Goal: Obtain resource: Obtain resource

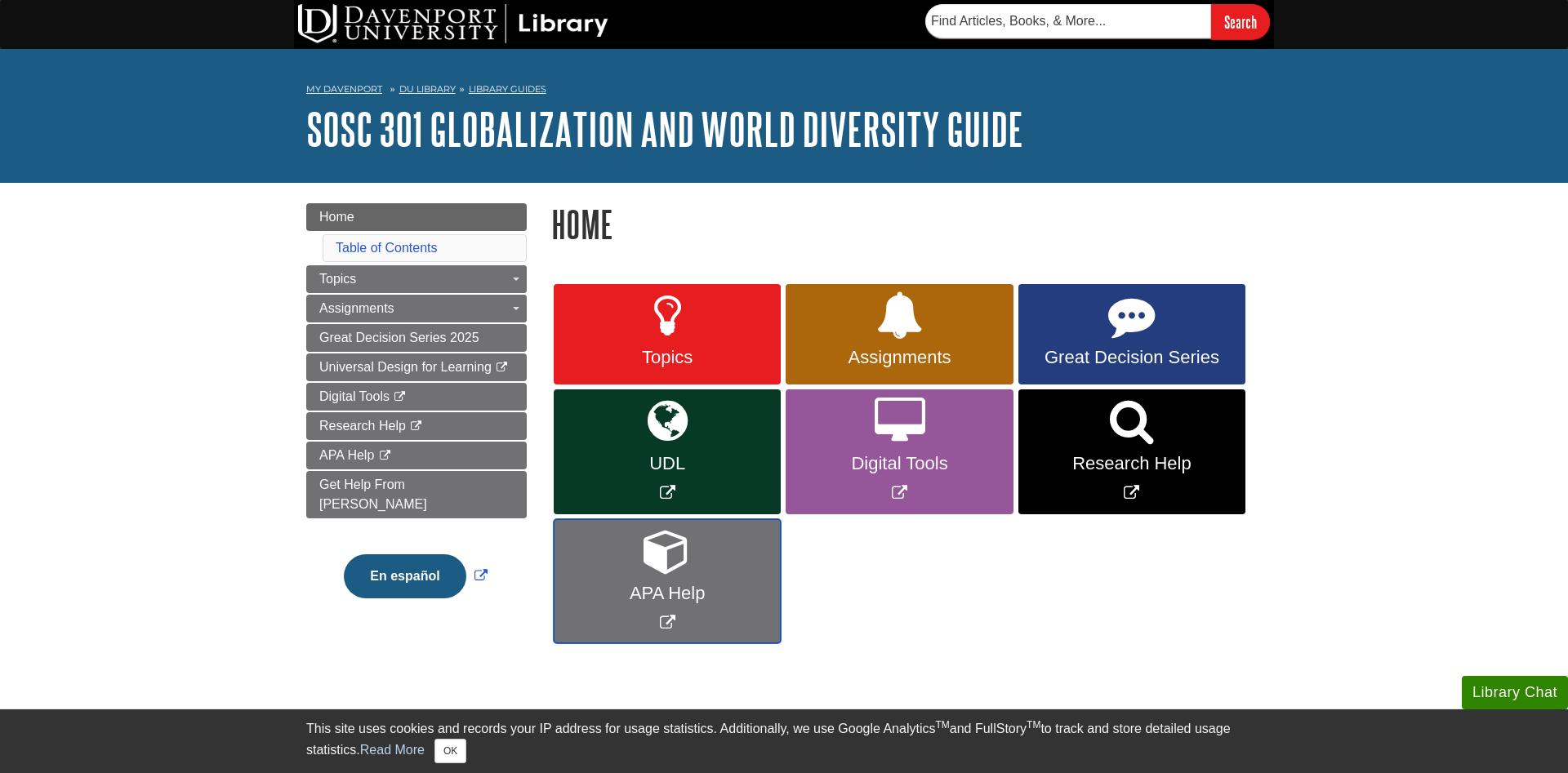
click at [623, 572] on link "APA Help" at bounding box center [667, 582] width 227 height 125
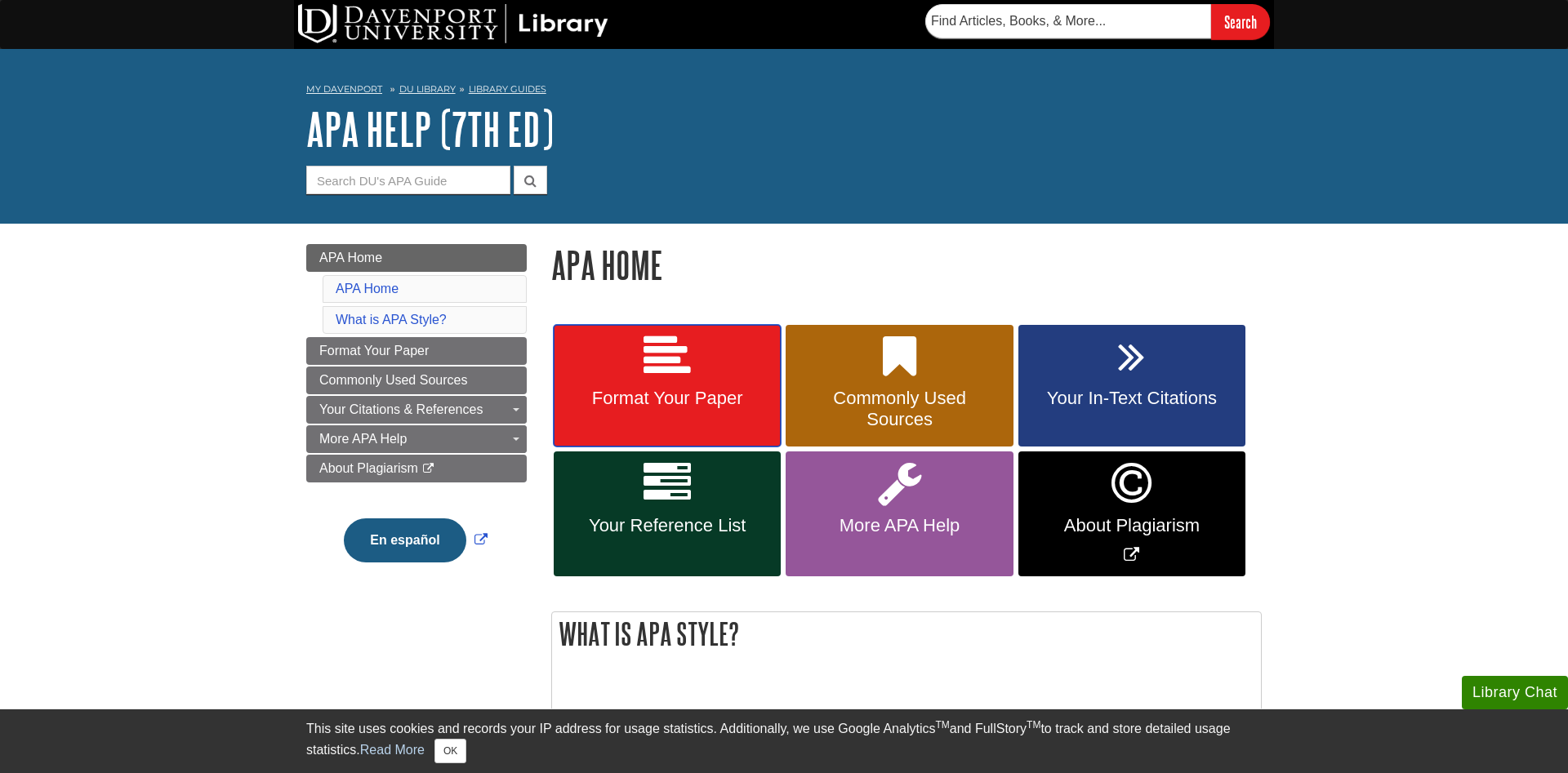
click at [661, 367] on icon at bounding box center [668, 357] width 47 height 47
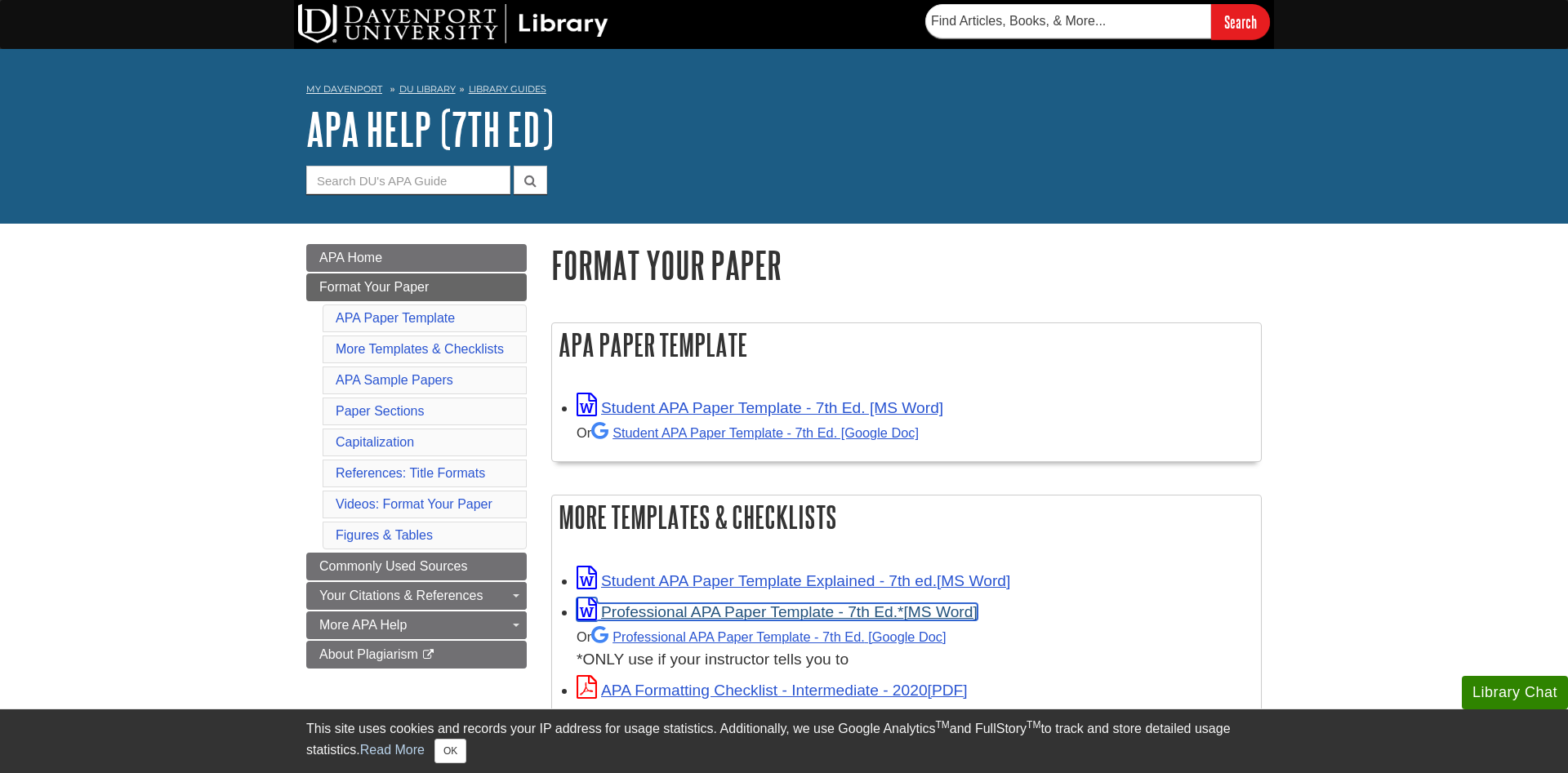
click at [718, 612] on link "Professional APA Paper Template - 7th Ed.*" at bounding box center [778, 611] width 401 height 17
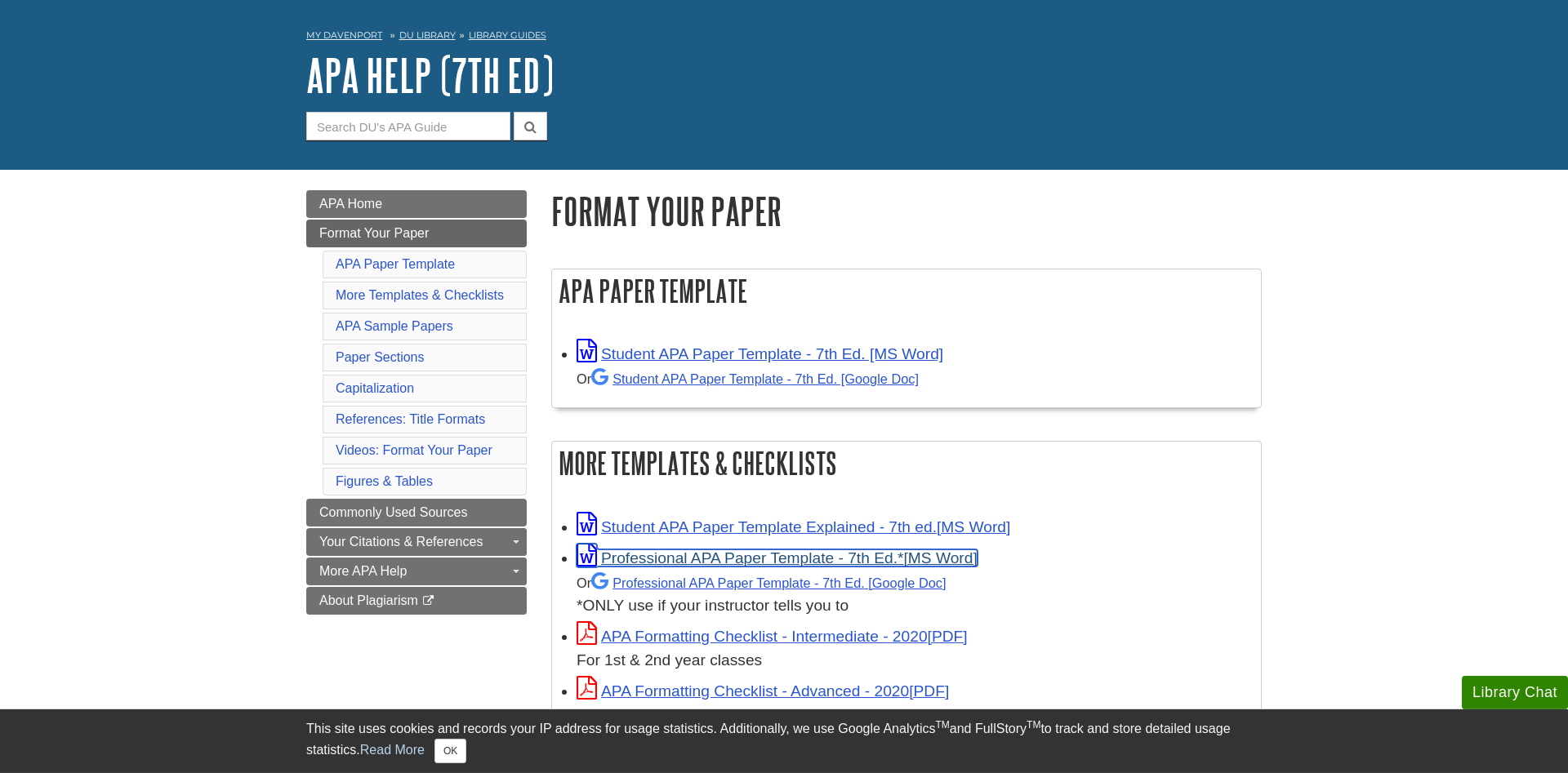
scroll to position [83, 0]
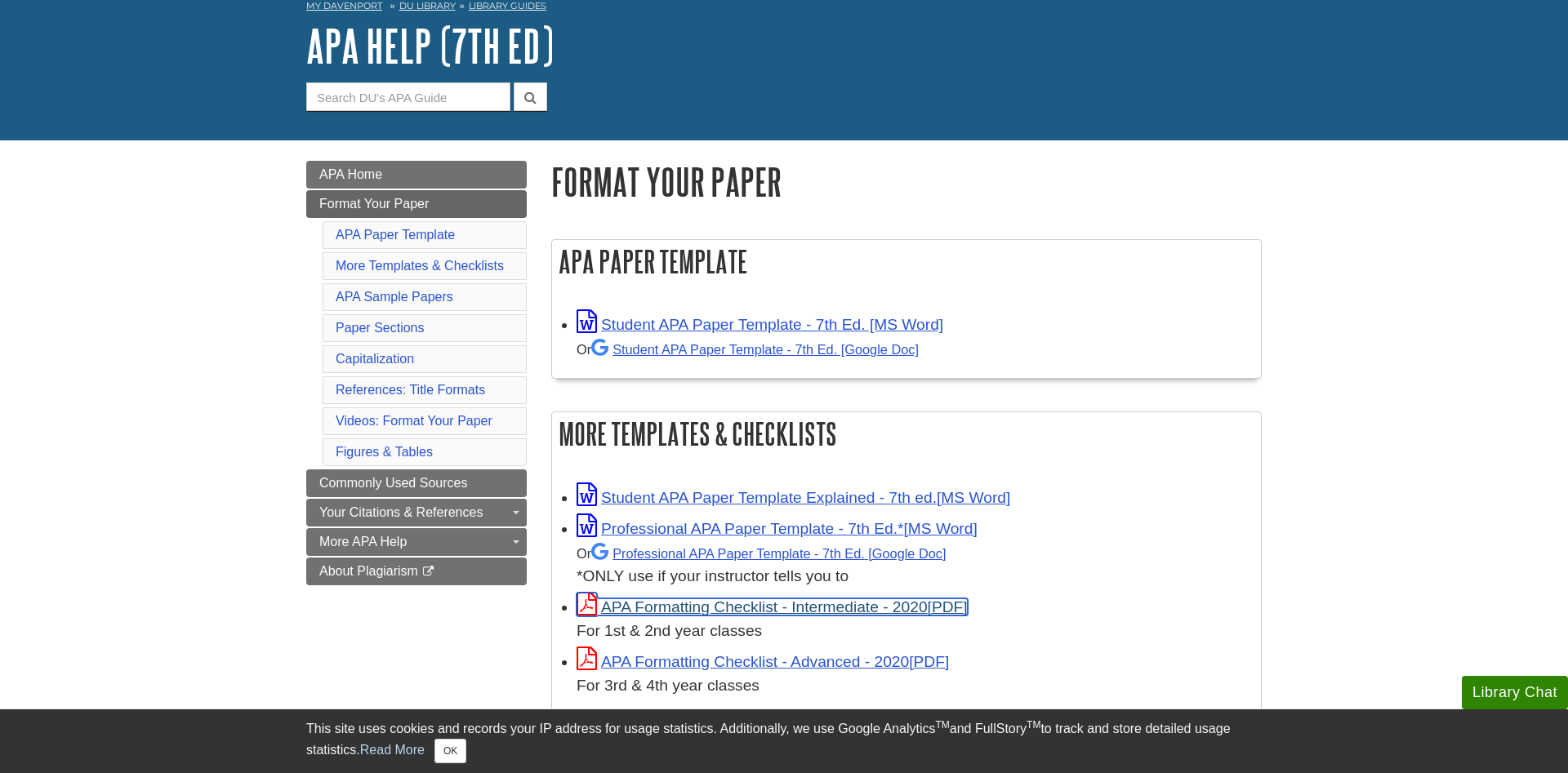
click at [804, 600] on link "APA Formatting Checklist - Intermediate - 2020" at bounding box center [773, 607] width 391 height 17
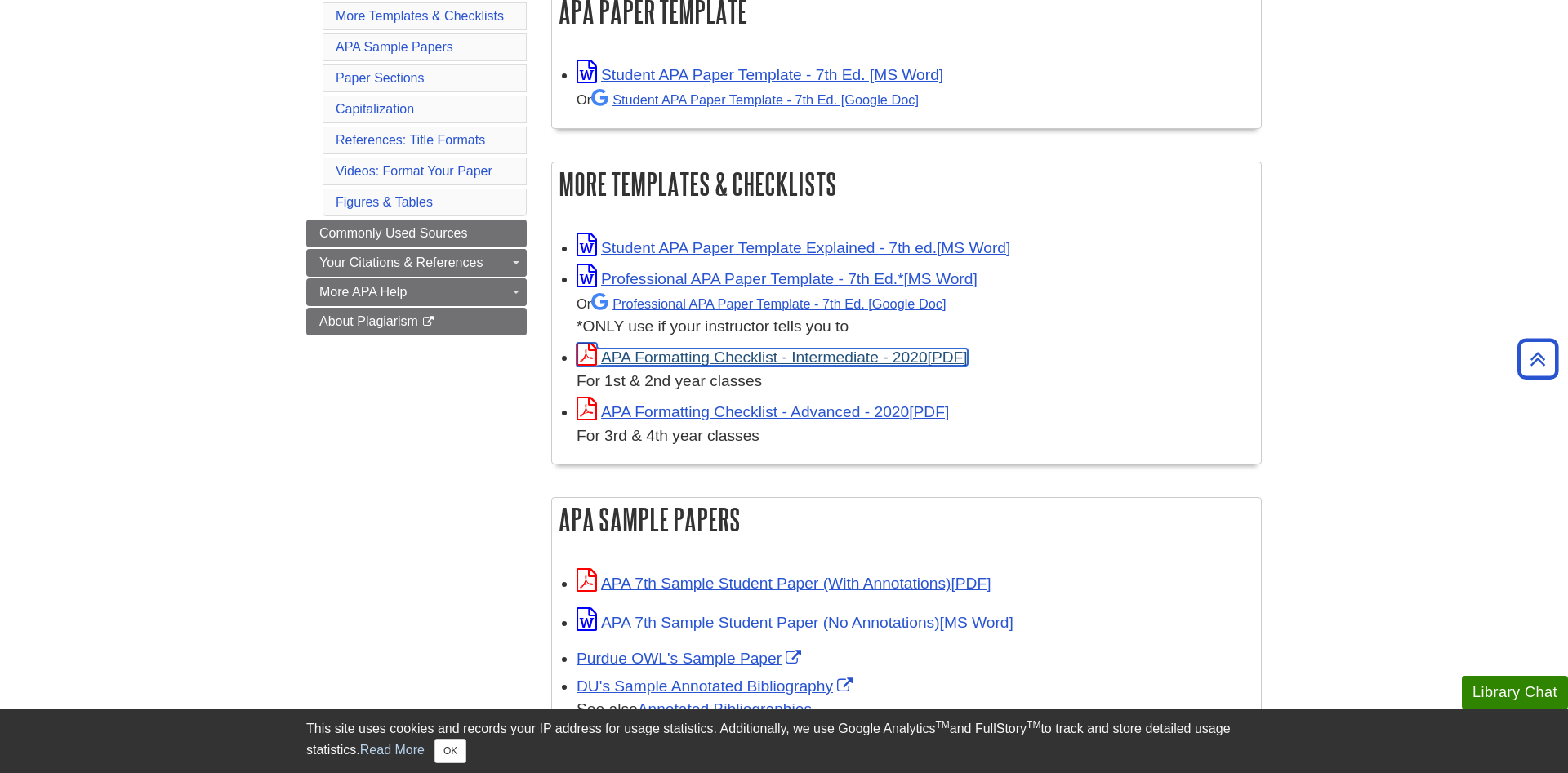
scroll to position [416, 0]
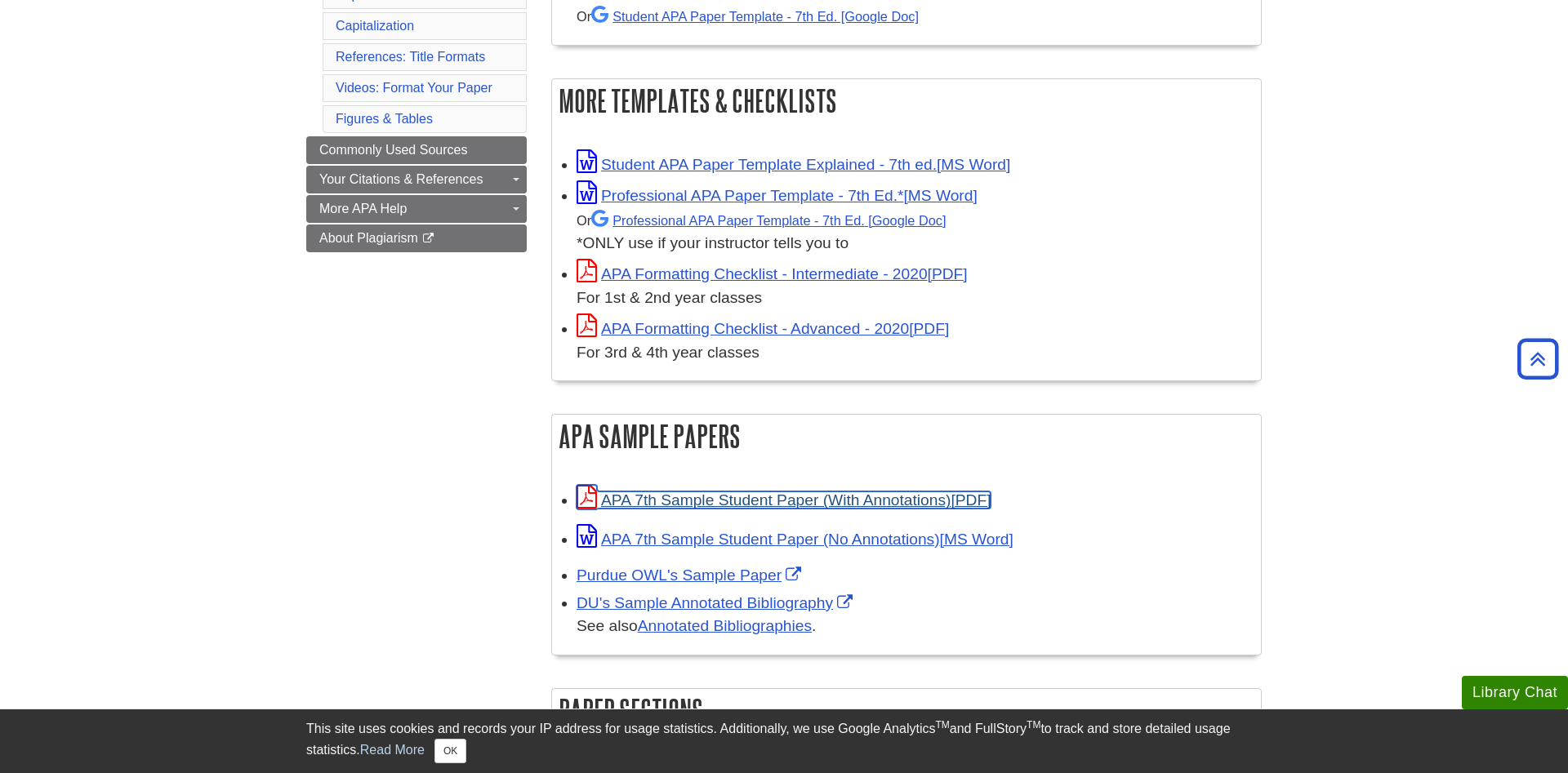
click at [753, 499] on link "APA 7th Sample Student Paper (With Annotations)" at bounding box center [784, 500] width 414 height 17
